Goal: Find specific page/section: Find specific page/section

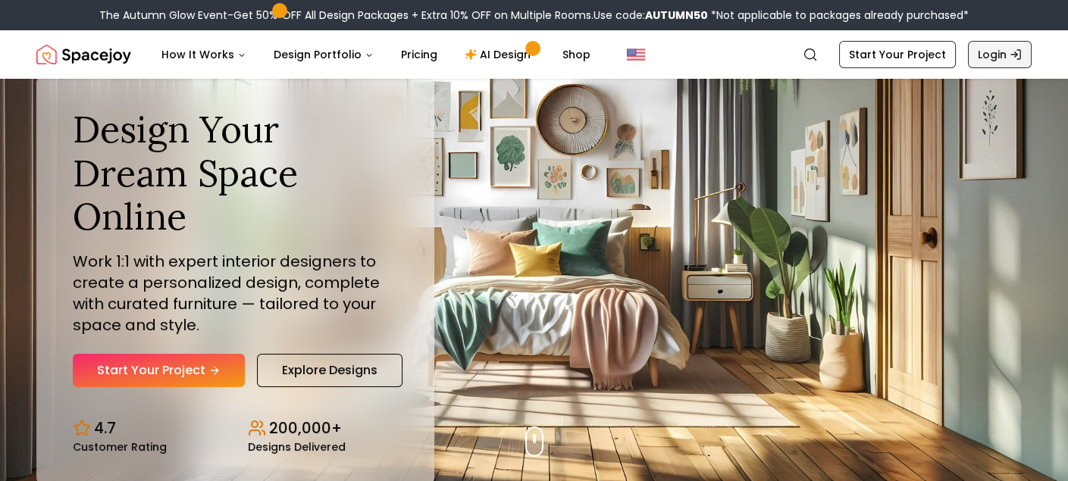
click at [1002, 55] on link "Login" at bounding box center [1000, 54] width 64 height 27
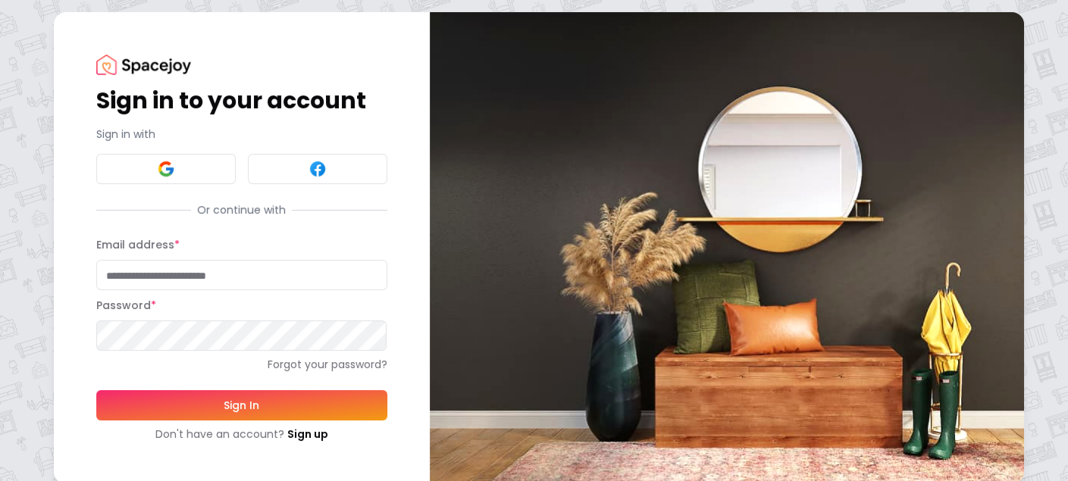
type input "**********"
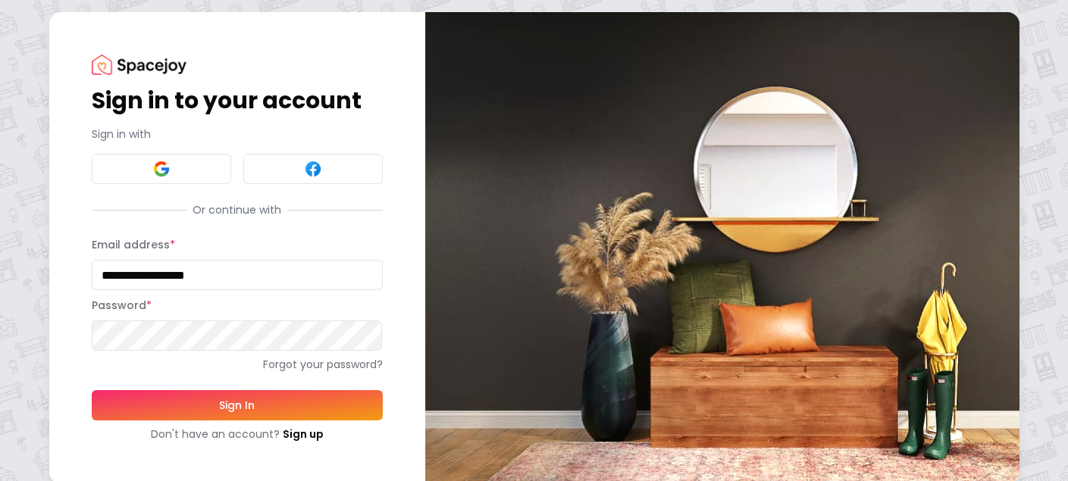
click at [217, 411] on button "Sign In" at bounding box center [237, 405] width 291 height 30
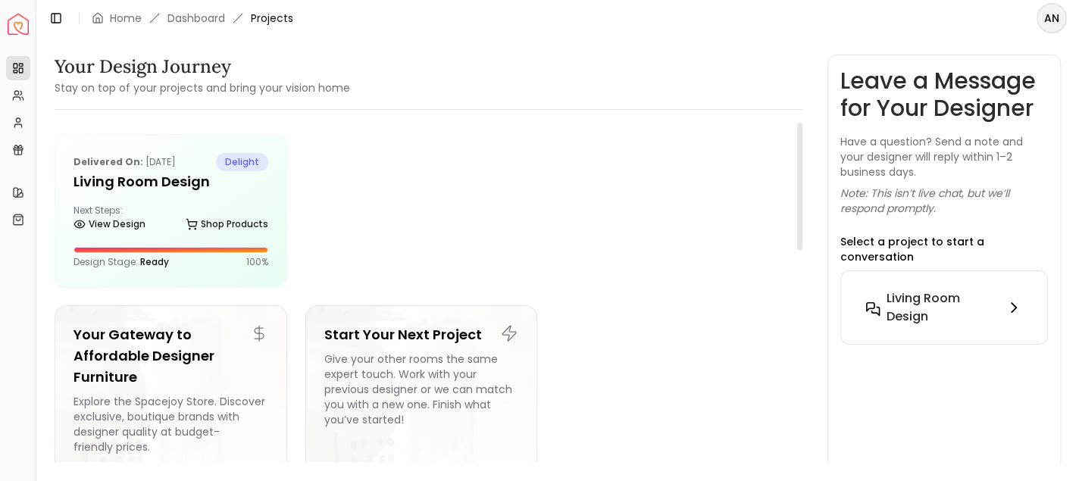
click at [932, 290] on h6 "Living Room Design" at bounding box center [943, 308] width 112 height 36
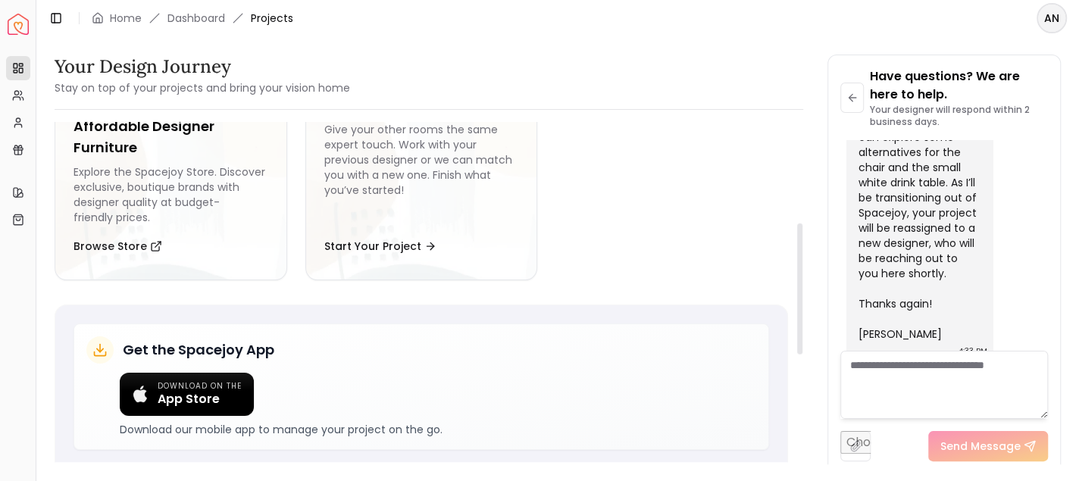
scroll to position [125, 0]
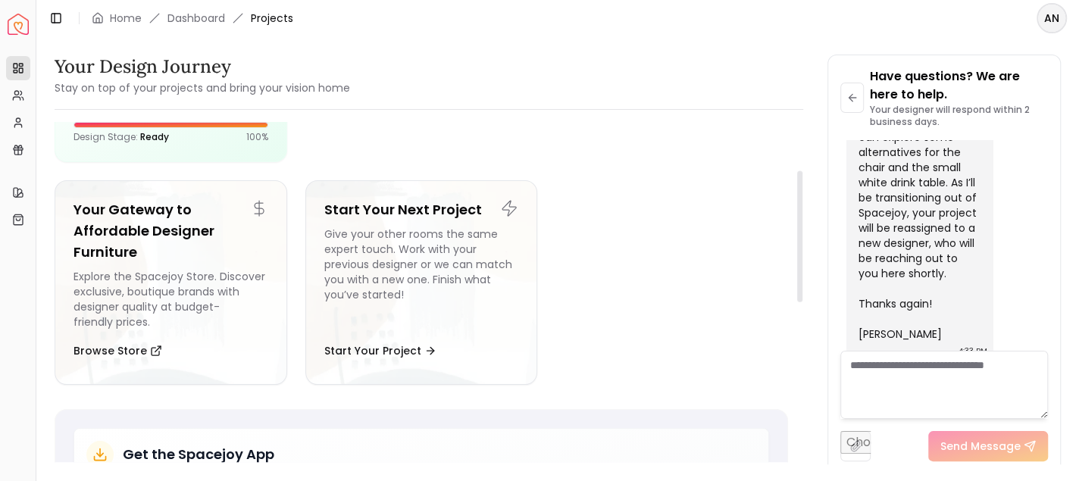
drag, startPoint x: 797, startPoint y: 149, endPoint x: 797, endPoint y: 196, distance: 47.8
click at [797, 196] on div at bounding box center [799, 236] width 5 height 131
click at [168, 132] on div "Design Stage: Ready 100 %" at bounding box center [171, 137] width 195 height 12
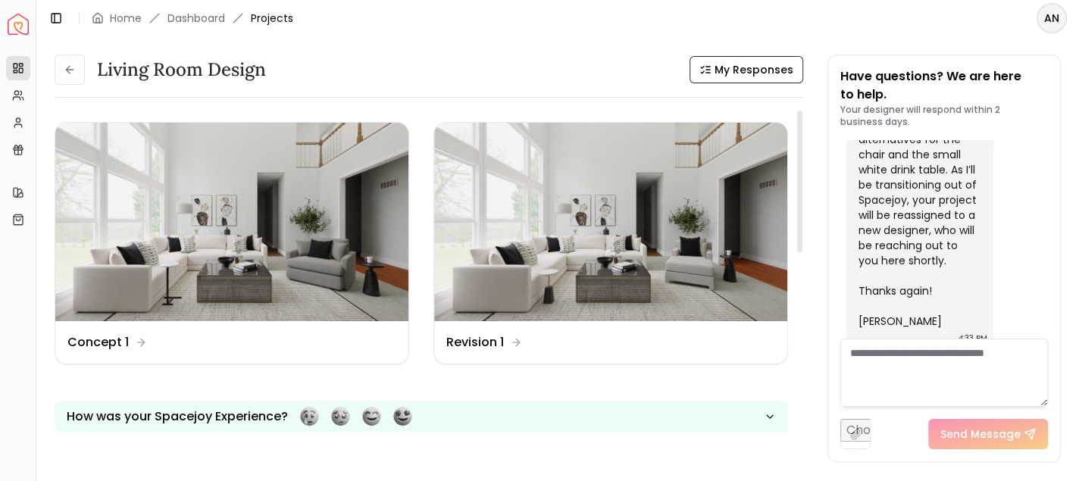
drag, startPoint x: 799, startPoint y: 188, endPoint x: 804, endPoint y: 159, distance: 29.3
click at [803, 159] on div at bounding box center [799, 182] width 5 height 142
click at [283, 304] on img at bounding box center [231, 222] width 353 height 199
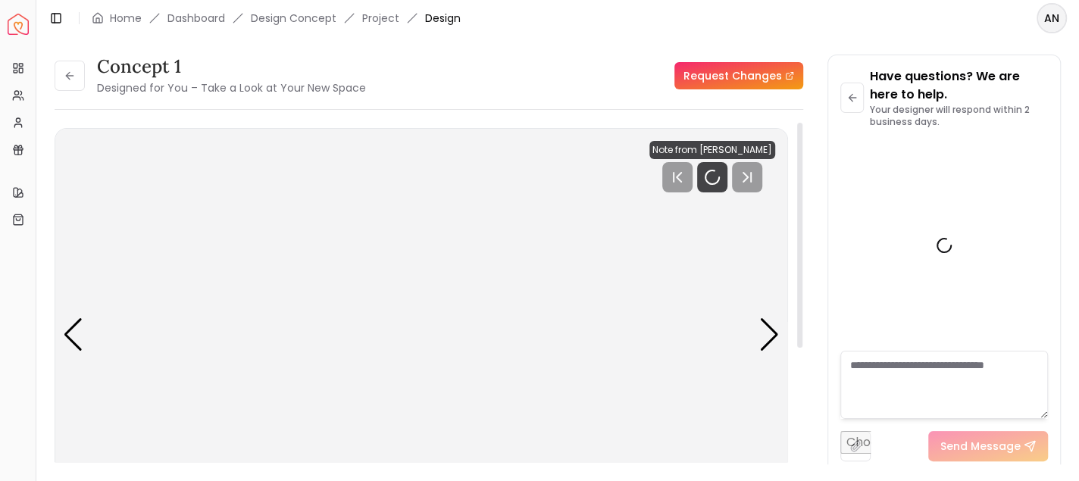
scroll to position [637, 0]
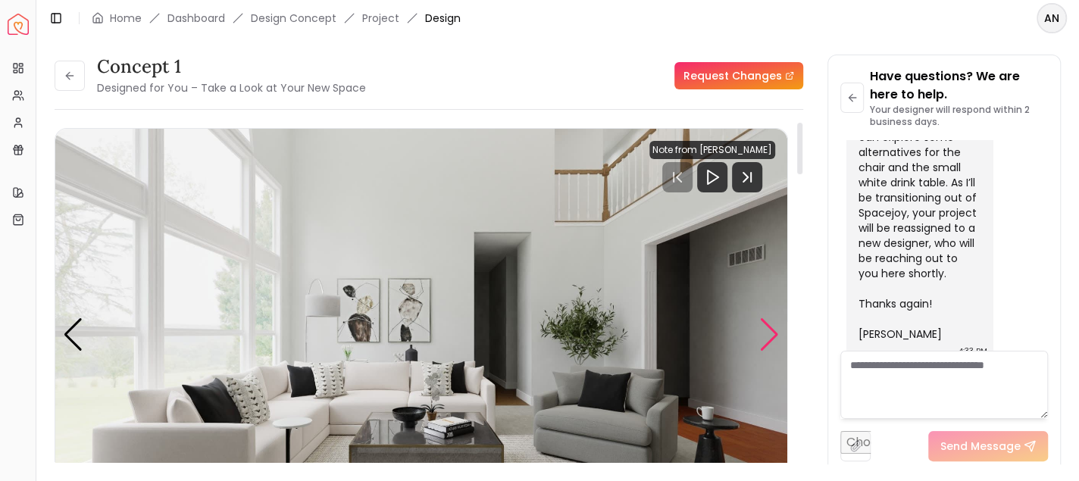
click at [763, 337] on div "Next slide" at bounding box center [769, 334] width 20 height 33
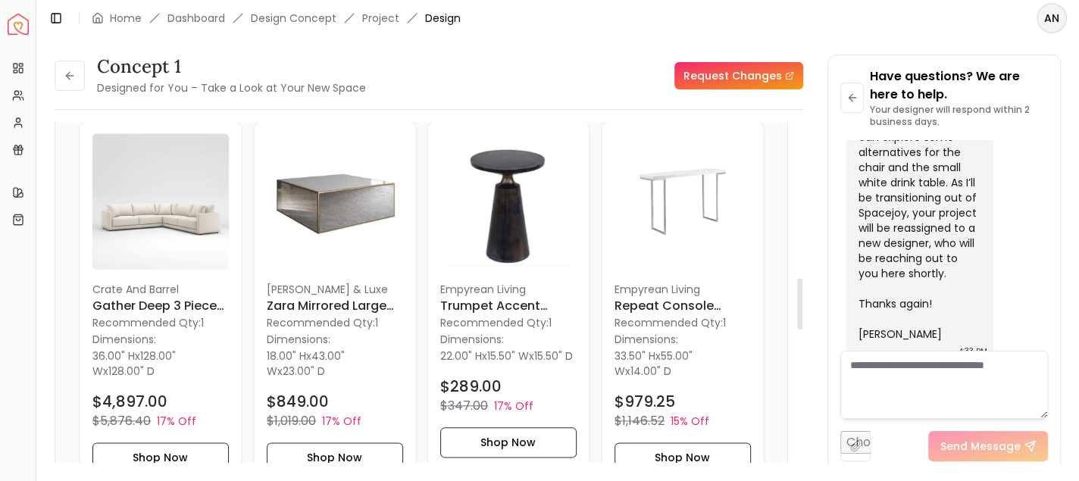
scroll to position [1059, 0]
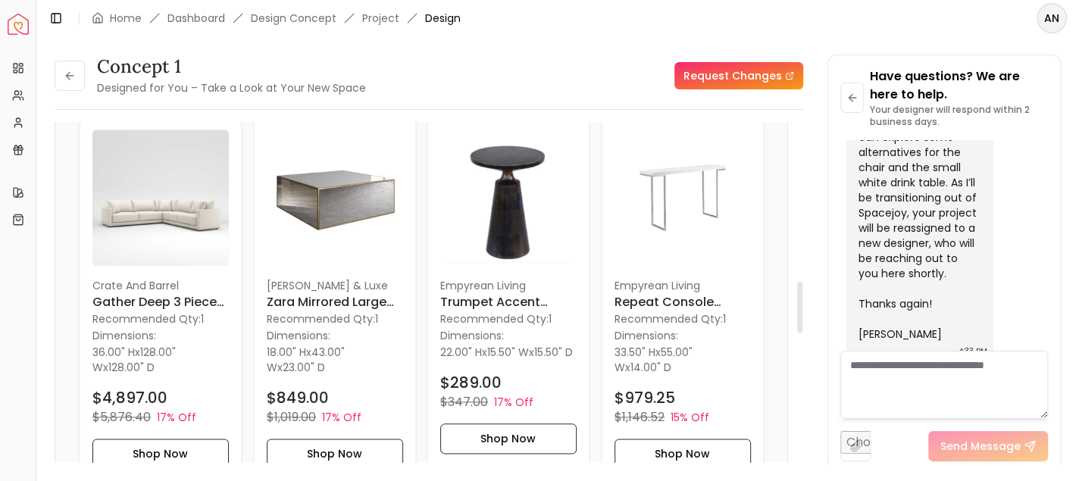
drag, startPoint x: 800, startPoint y: 146, endPoint x: 825, endPoint y: 305, distance: 161.1
click at [803, 305] on div at bounding box center [799, 308] width 5 height 52
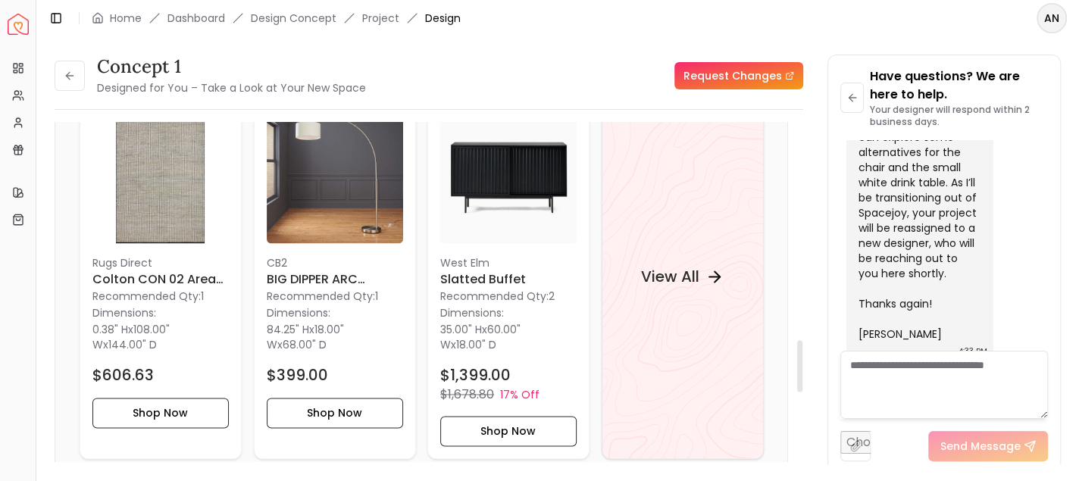
scroll to position [1478, 0]
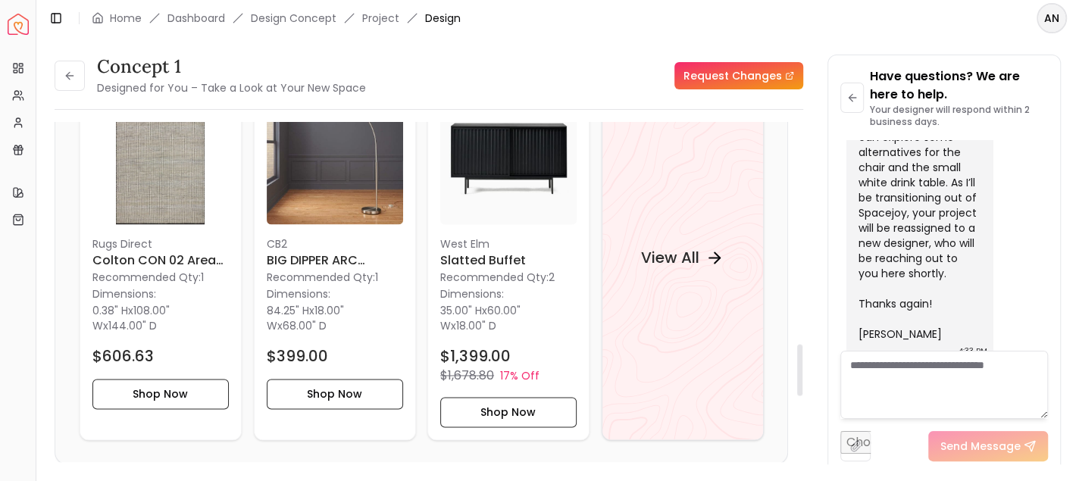
drag, startPoint x: 801, startPoint y: 299, endPoint x: 799, endPoint y: 359, distance: 59.9
click at [799, 359] on div at bounding box center [799, 371] width 5 height 52
click at [659, 252] on h4 "View All" at bounding box center [670, 257] width 58 height 21
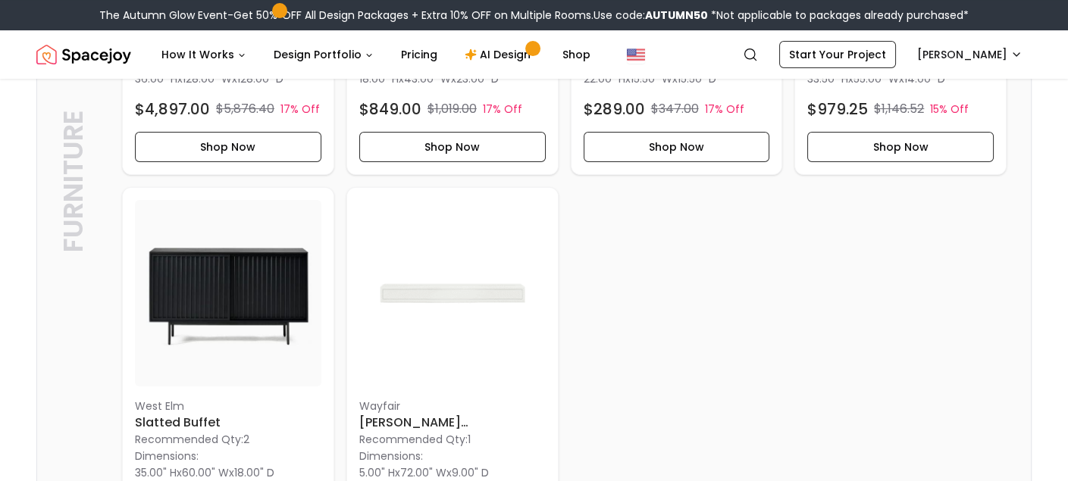
scroll to position [747, 0]
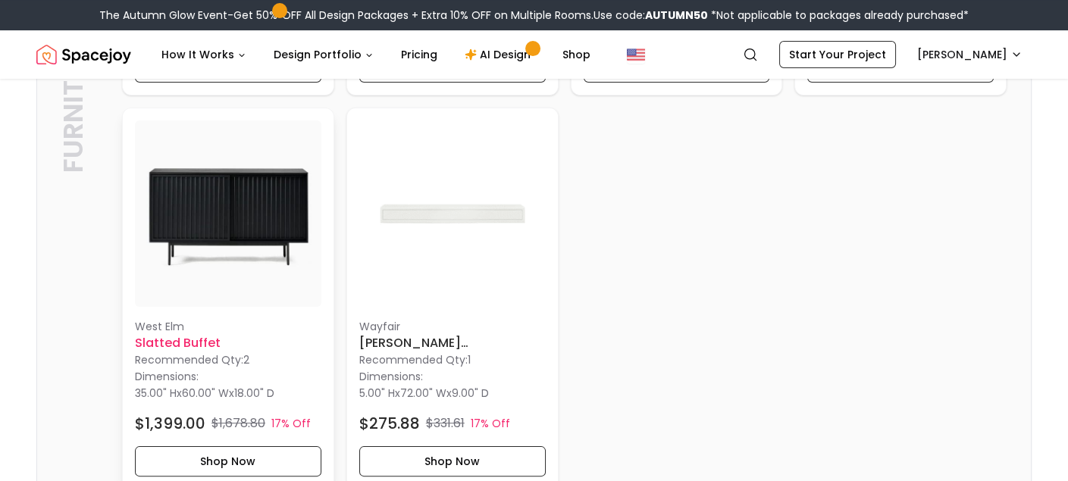
click at [244, 208] on img at bounding box center [228, 214] width 186 height 186
